Goal: Task Accomplishment & Management: Manage account settings

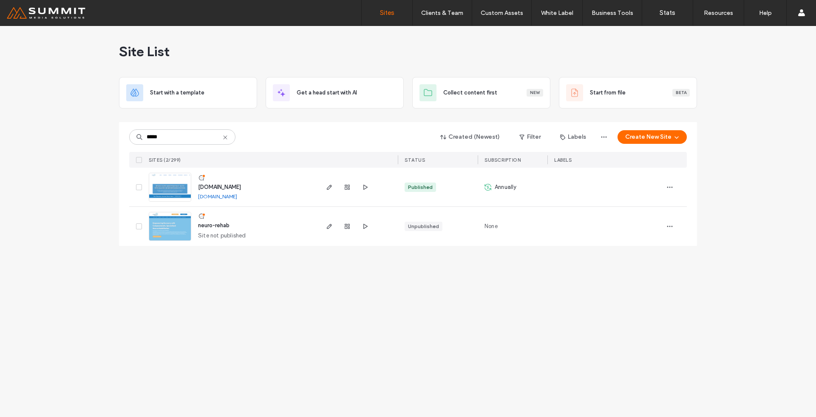
type input "*****"
click at [167, 197] on img at bounding box center [170, 202] width 42 height 58
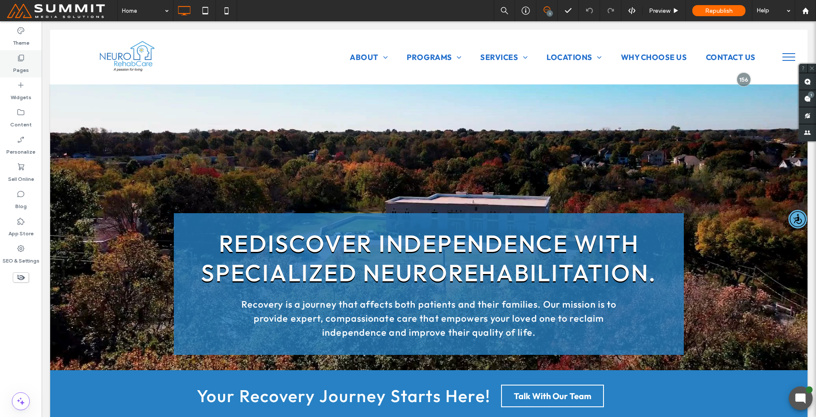
click at [33, 61] on div "Pages" at bounding box center [21, 63] width 42 height 27
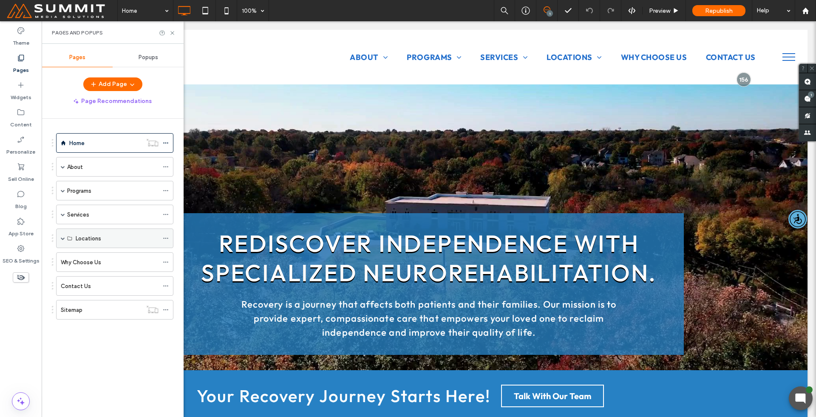
click at [58, 241] on div "Locations" at bounding box center [114, 238] width 117 height 20
click at [64, 238] on span at bounding box center [63, 238] width 4 height 4
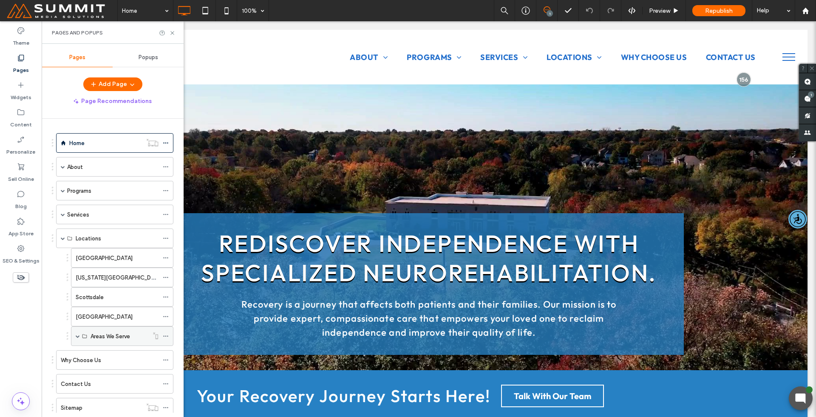
click at [77, 333] on span at bounding box center [78, 335] width 4 height 19
click at [79, 331] on span at bounding box center [78, 335] width 4 height 19
drag, startPoint x: 80, startPoint y: 336, endPoint x: 137, endPoint y: 319, distance: 60.0
click at [80, 336] on div "Areas We Serve" at bounding box center [122, 336] width 102 height 20
click at [79, 337] on span at bounding box center [78, 336] width 4 height 4
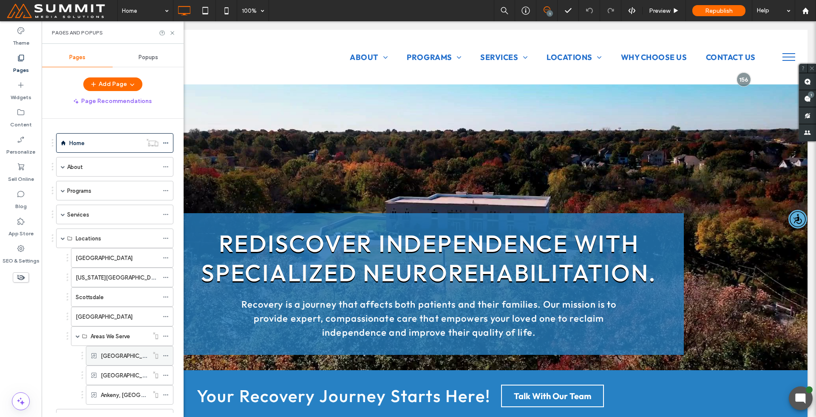
scroll to position [85, 0]
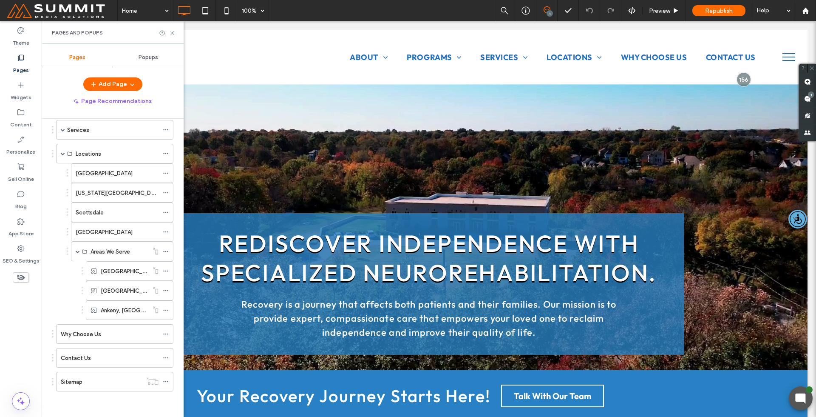
click at [133, 277] on div "[GEOGRAPHIC_DATA], [GEOGRAPHIC_DATA]" at bounding box center [125, 270] width 48 height 19
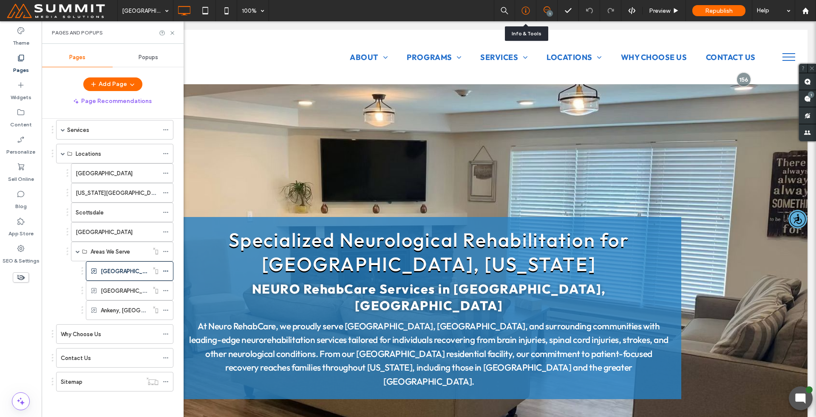
click at [533, 15] on div at bounding box center [525, 10] width 21 height 21
click at [521, 11] on div at bounding box center [525, 10] width 21 height 9
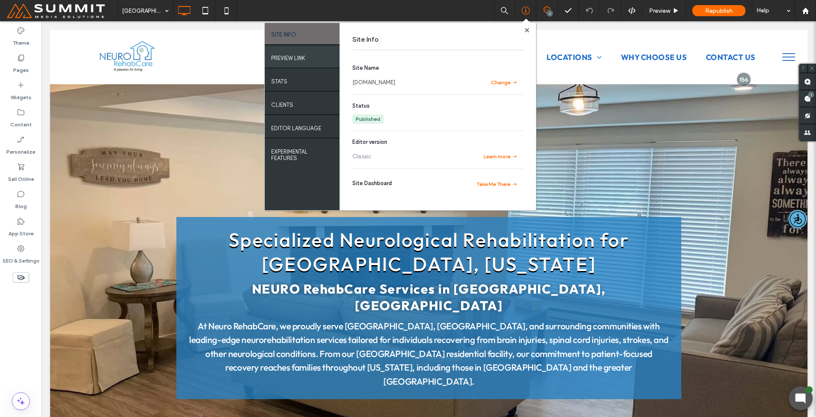
click at [309, 54] on div "PREVIEW LINK" at bounding box center [302, 56] width 75 height 21
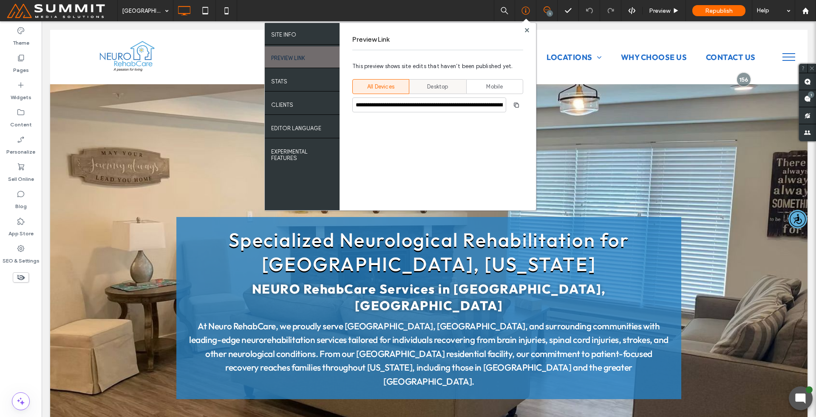
drag, startPoint x: 421, startPoint y: 90, endPoint x: 431, endPoint y: 92, distance: 10.4
click at [421, 90] on div "Desktop" at bounding box center [438, 86] width 46 height 14
type input "**********"
click at [524, 9] on icon at bounding box center [526, 10] width 9 height 9
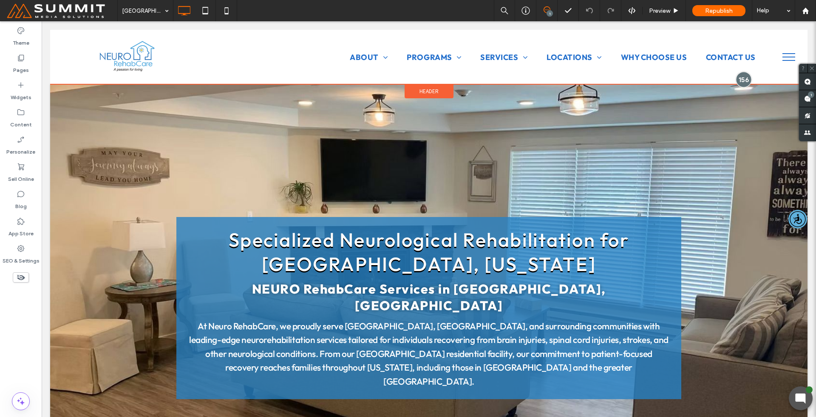
drag, startPoint x: 735, startPoint y: 80, endPoint x: 740, endPoint y: 78, distance: 5.1
click at [736, 80] on div at bounding box center [744, 79] width 16 height 16
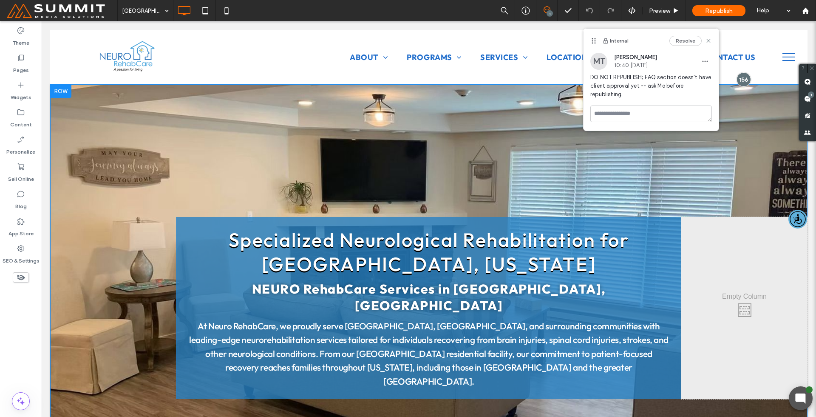
click at [749, 114] on div "Click To Paste Specialized Neurological Rehabilitation for [GEOGRAPHIC_DATA], […" at bounding box center [429, 261] width 758 height 354
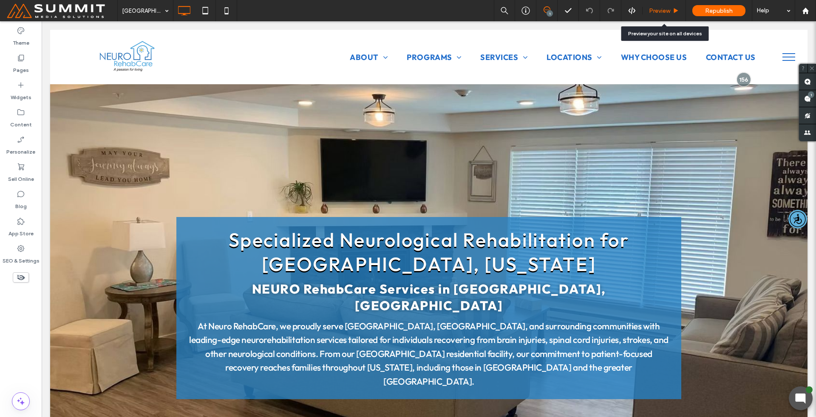
click at [670, 8] on span "Preview" at bounding box center [659, 10] width 21 height 7
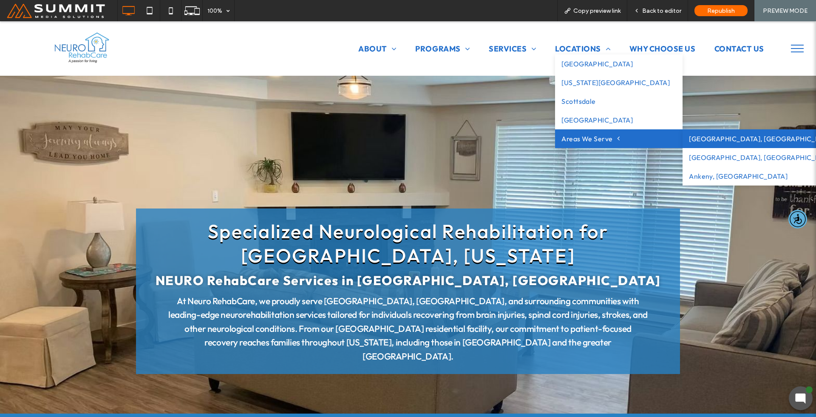
click at [588, 142] on span "Areas We Serve" at bounding box center [591, 138] width 58 height 10
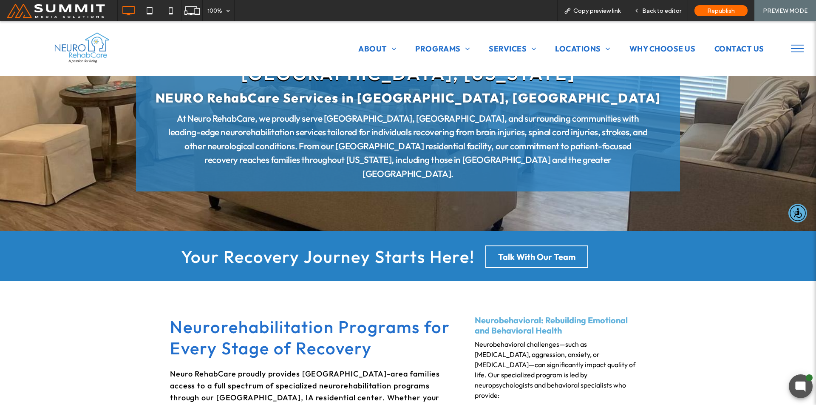
scroll to position [380, 0]
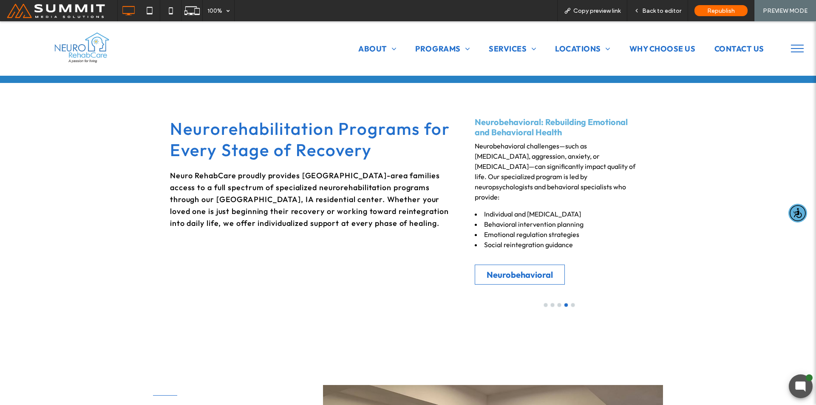
click at [723, 49] on span "Contact Us" at bounding box center [740, 48] width 50 height 11
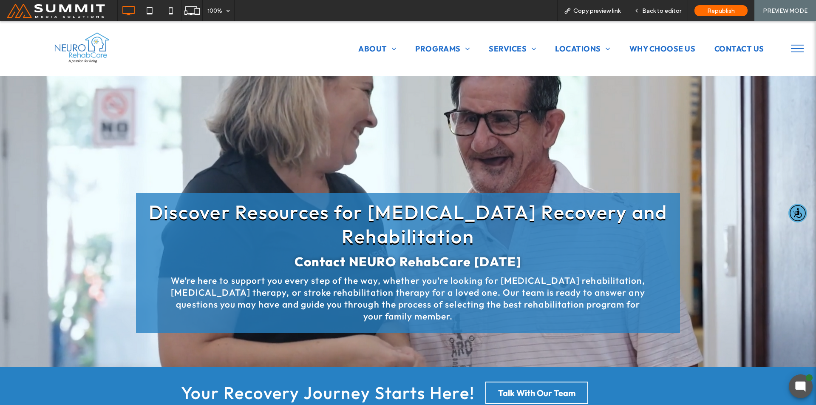
click at [587, 37] on div "About Our Heroes Meet The Team Careers Programs Residential Care Neurorehabilit…" at bounding box center [464, 48] width 638 height 37
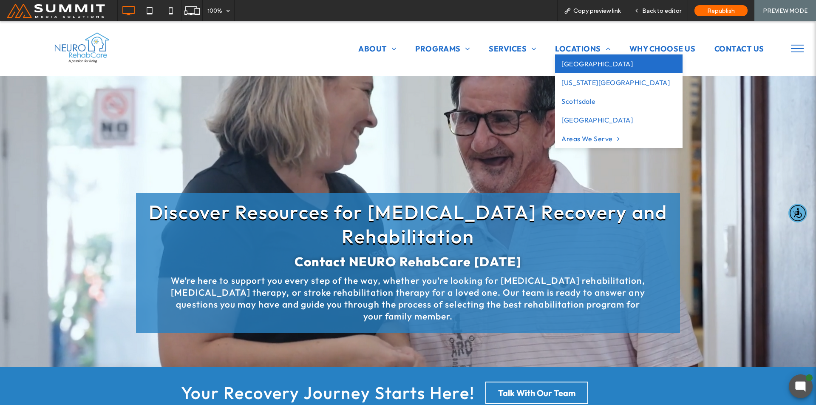
click at [579, 64] on span "[GEOGRAPHIC_DATA]" at bounding box center [597, 64] width 71 height 10
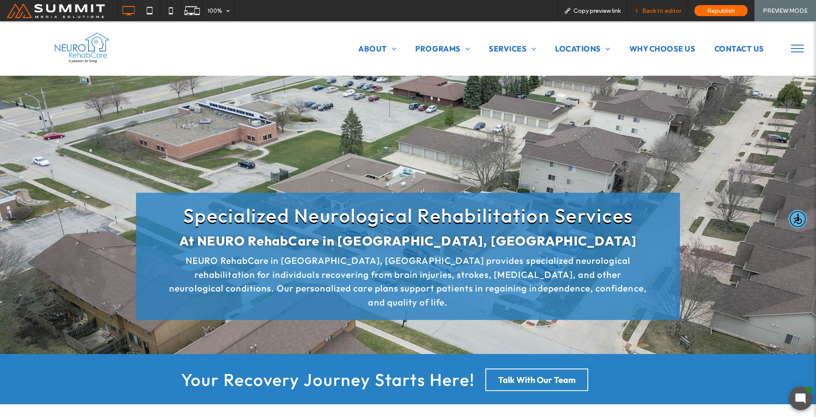
drag, startPoint x: 647, startPoint y: 6, endPoint x: 661, endPoint y: 11, distance: 15.1
click at [647, 6] on div "Back to editor" at bounding box center [657, 10] width 61 height 21
click at [669, 9] on span "Back to editor" at bounding box center [661, 10] width 39 height 7
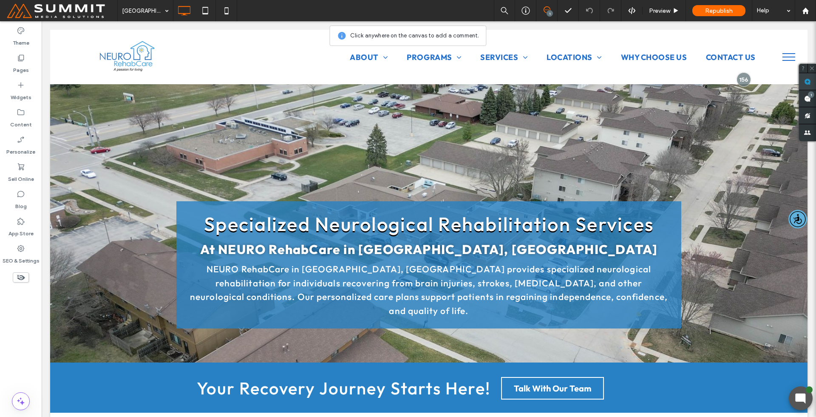
click at [812, 86] on span at bounding box center [807, 81] width 17 height 17
drag, startPoint x: 599, startPoint y: 159, endPoint x: 607, endPoint y: 156, distance: 8.8
click at [599, 159] on div "Click To Paste Specialized Neurological Rehabilitation Services At [GEOGRAPHIC_…" at bounding box center [429, 223] width 758 height 278
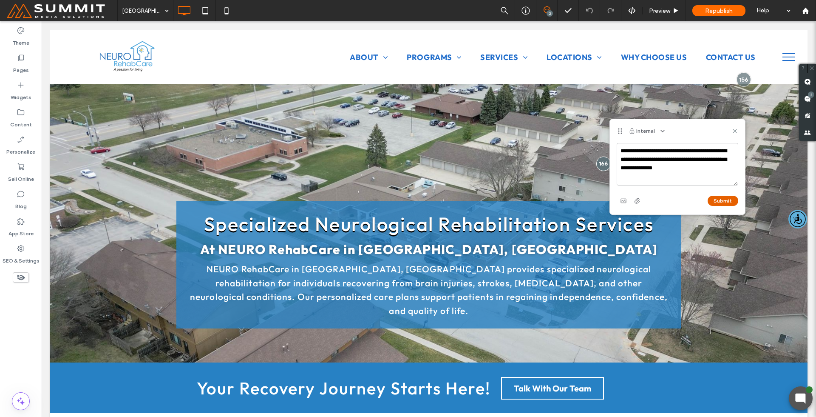
type textarea "**********"
click at [730, 198] on button "Submit" at bounding box center [723, 201] width 31 height 10
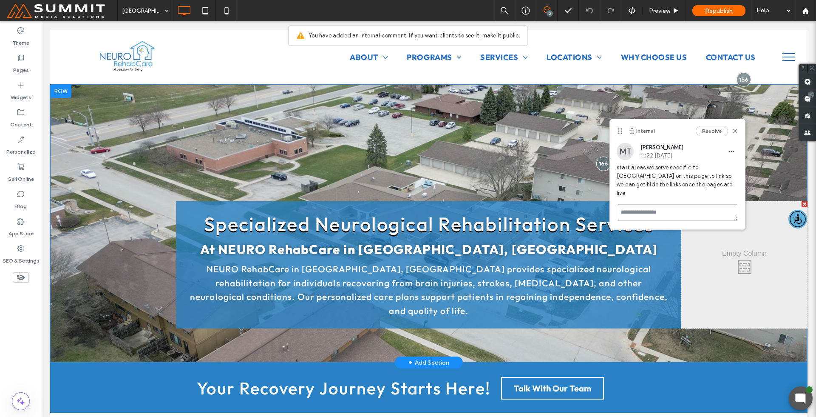
click at [772, 168] on div "Click To Paste Specialized Neurological Rehabilitation Services At [GEOGRAPHIC_…" at bounding box center [429, 223] width 758 height 278
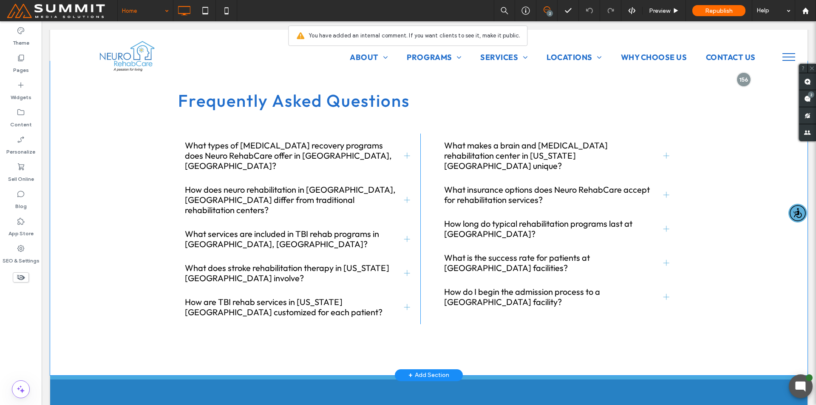
scroll to position [1918, 0]
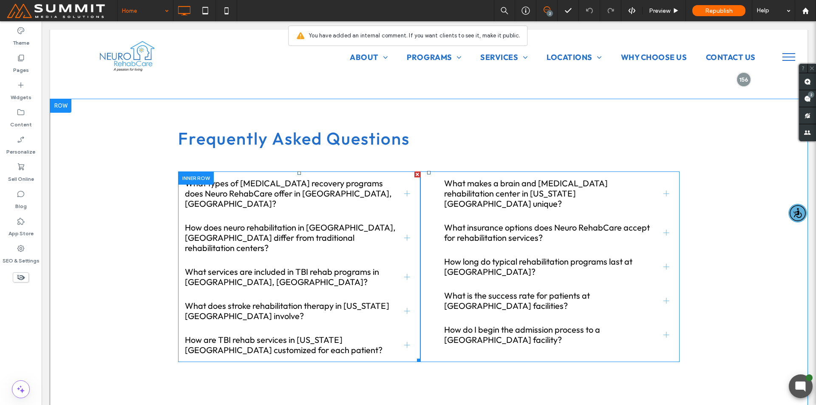
drag, startPoint x: 352, startPoint y: 167, endPoint x: 358, endPoint y: 172, distance: 7.9
click at [352, 178] on span "What types of [MEDICAL_DATA] recovery programs does Neuro RehabCare offer in [G…" at bounding box center [291, 193] width 213 height 31
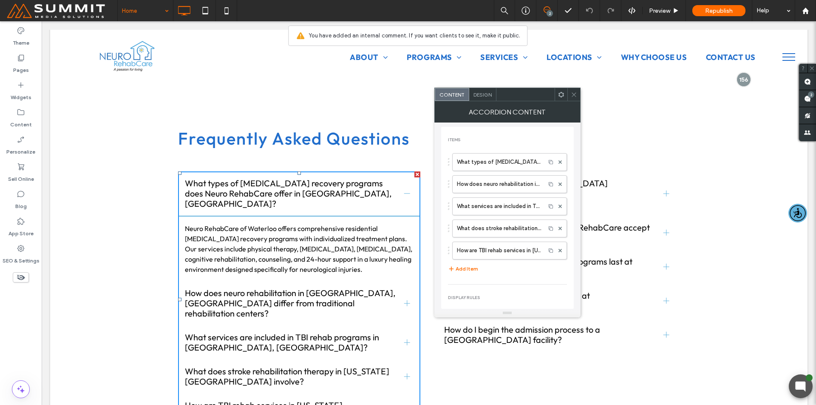
click at [389, 178] on span "What types of [MEDICAL_DATA] recovery programs does Neuro RehabCare offer in [G…" at bounding box center [291, 193] width 213 height 31
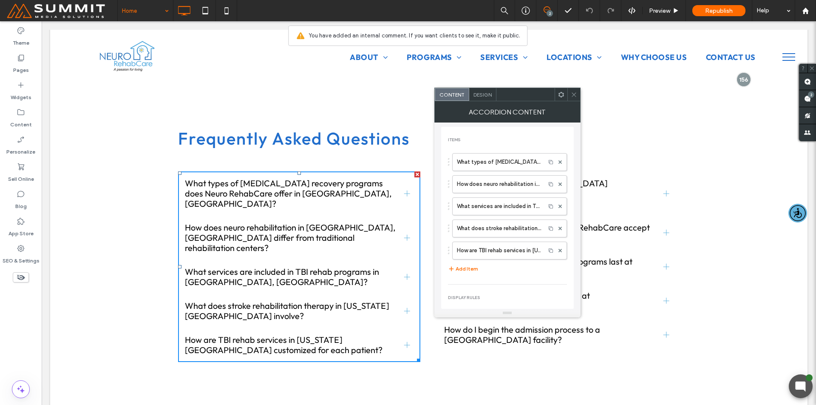
click at [571, 95] on icon at bounding box center [574, 94] width 6 height 6
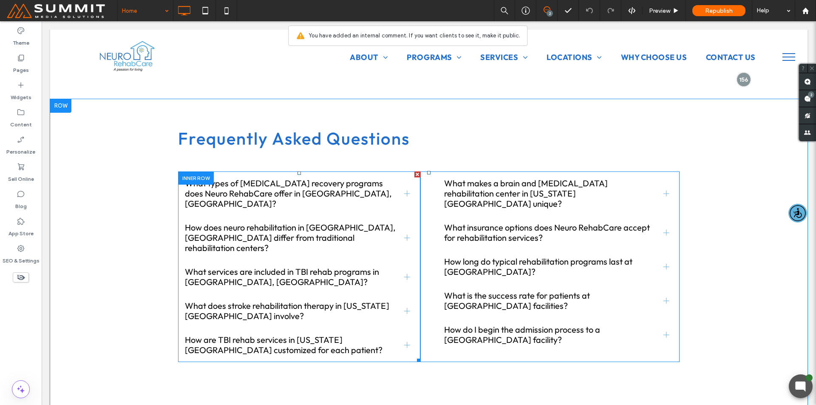
click at [314, 177] on div "What types of [MEDICAL_DATA] recovery programs does Neuro RehabCare offer in [G…" at bounding box center [299, 193] width 242 height 44
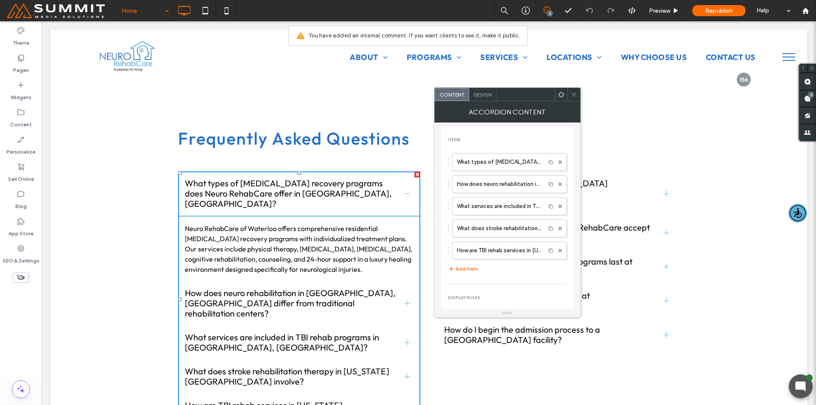
click at [574, 94] on icon at bounding box center [574, 94] width 6 height 6
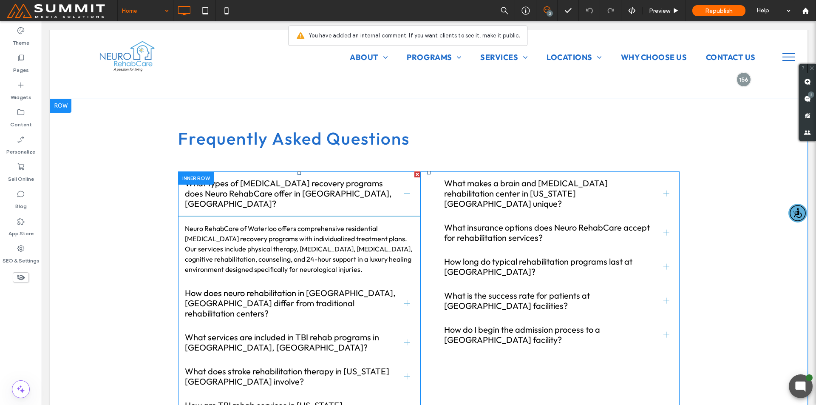
click at [302, 178] on span "What types of [MEDICAL_DATA] recovery programs does Neuro RehabCare offer in [G…" at bounding box center [291, 193] width 213 height 31
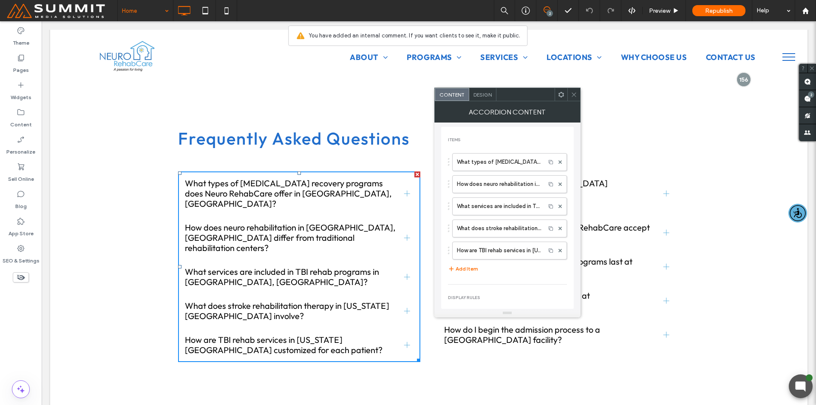
click at [573, 95] on icon at bounding box center [574, 94] width 6 height 6
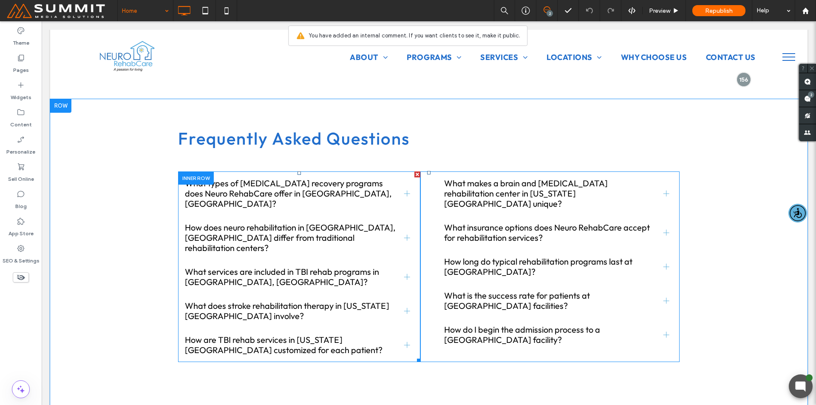
click at [354, 178] on span "What types of [MEDICAL_DATA] recovery programs does Neuro RehabCare offer in [G…" at bounding box center [291, 193] width 213 height 31
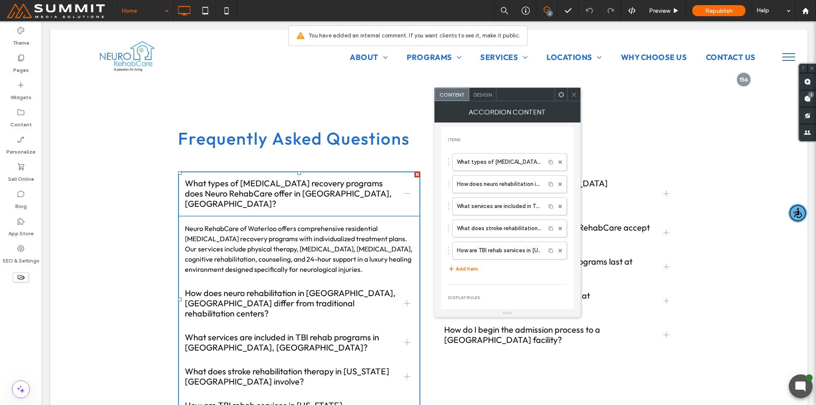
click at [577, 94] on div at bounding box center [574, 94] width 13 height 13
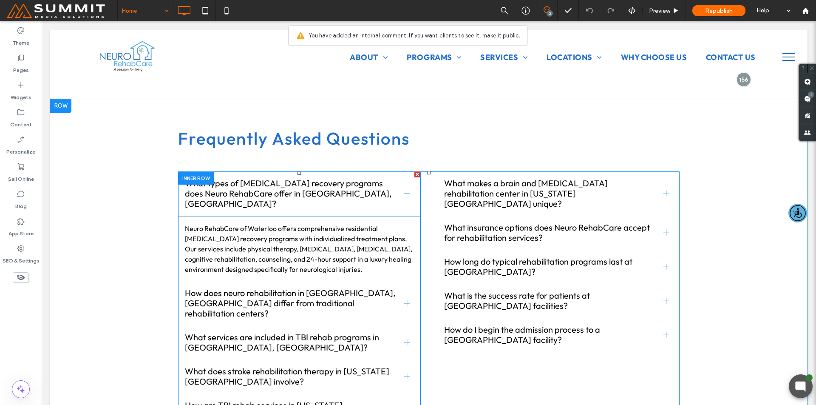
click at [373, 178] on span "What types of [MEDICAL_DATA] recovery programs does Neuro RehabCare offer in [G…" at bounding box center [291, 193] width 213 height 31
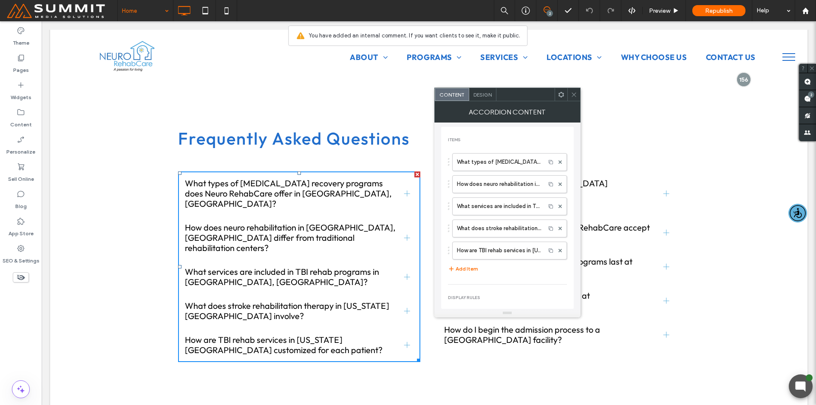
click at [569, 97] on div at bounding box center [574, 94] width 13 height 13
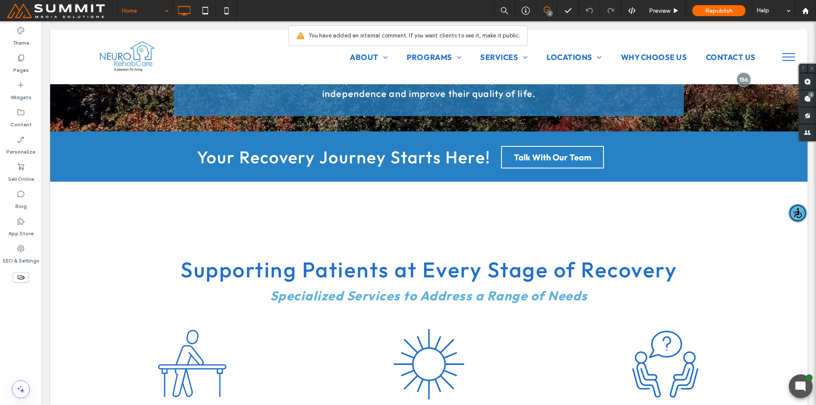
scroll to position [0, 0]
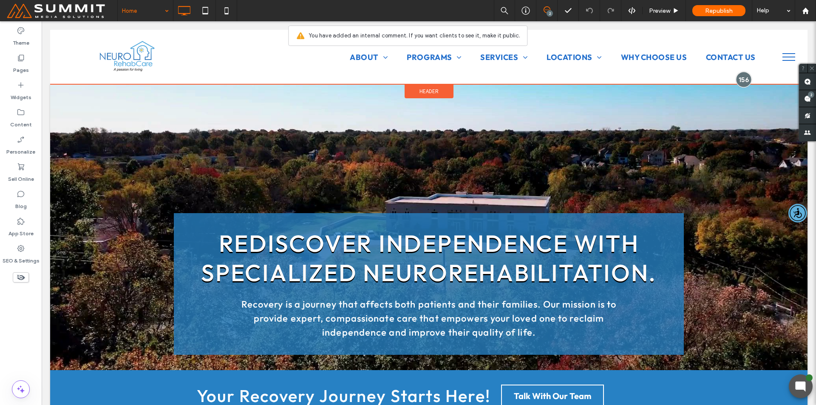
click at [742, 75] on div at bounding box center [744, 79] width 16 height 16
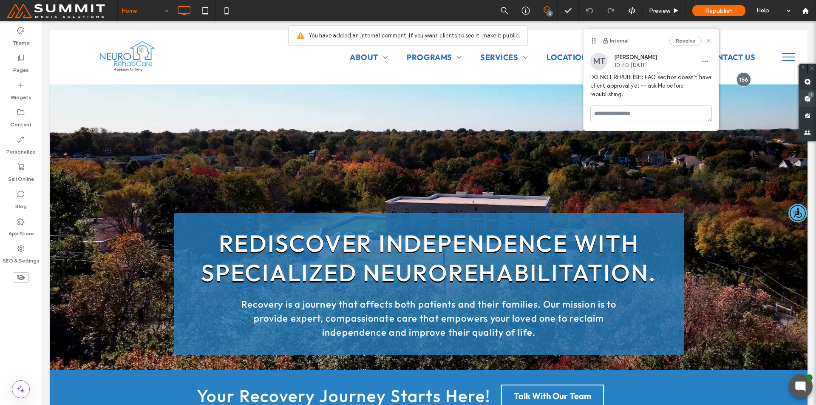
click at [814, 103] on span at bounding box center [807, 98] width 17 height 17
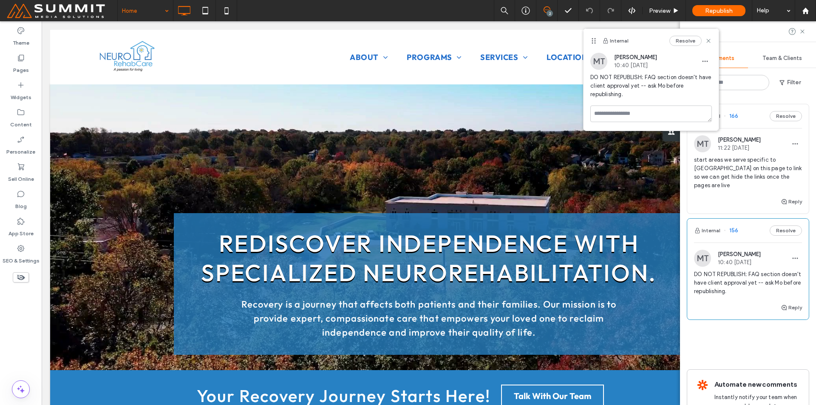
drag, startPoint x: 753, startPoint y: 333, endPoint x: 758, endPoint y: 340, distance: 8.5
click at [753, 334] on div "Internal 166 Resolve MT Mo [PERSON_NAME] 11:22 [DATE] start areas we serve spec…" at bounding box center [748, 233] width 122 height 258
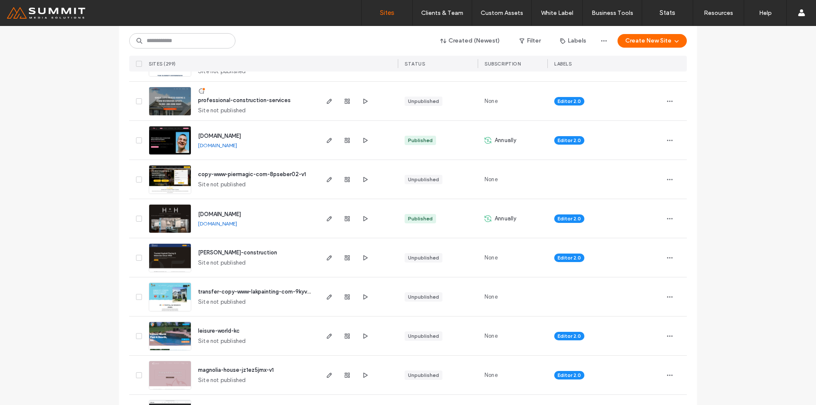
scroll to position [295, 0]
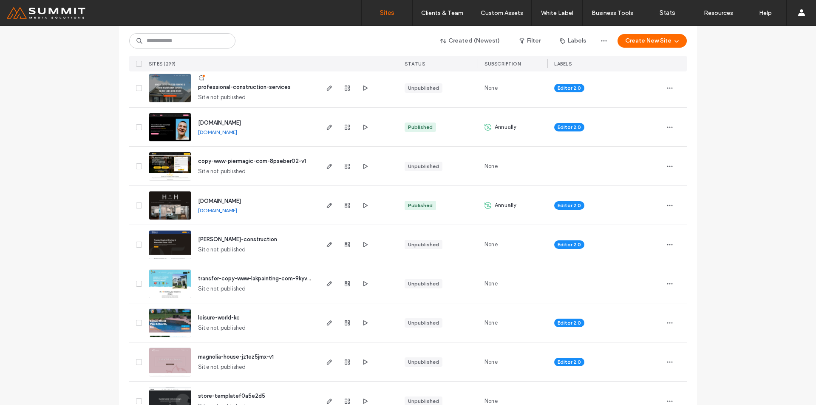
click at [237, 207] on link "www.handhcarpentryks.com" at bounding box center [217, 210] width 39 height 6
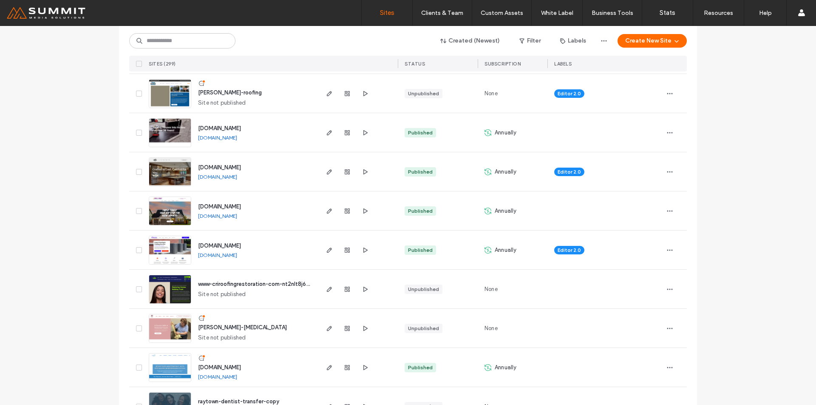
scroll to position [689, 0]
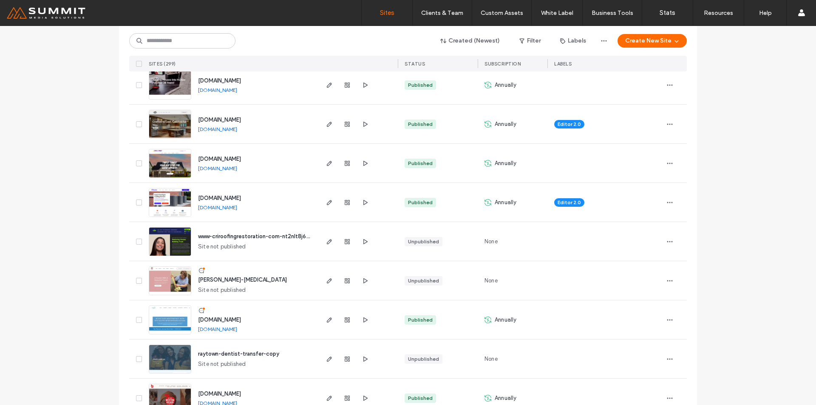
click at [238, 202] on div "www.onechoiceac.com" at bounding box center [219, 198] width 43 height 9
click at [237, 208] on link "www.onechoiceac.com" at bounding box center [217, 207] width 39 height 6
